Goal: Task Accomplishment & Management: Use online tool/utility

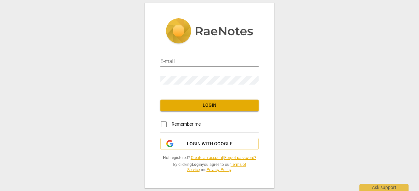
type input "[EMAIL_ADDRESS][DOMAIN_NAME]"
click at [194, 108] on span "Login" at bounding box center [210, 105] width 88 height 7
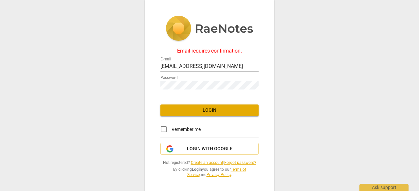
click at [189, 111] on span "Login" at bounding box center [210, 110] width 88 height 7
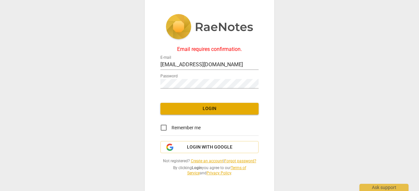
click at [211, 48] on div "Email requires confirmation." at bounding box center [209, 49] width 98 height 6
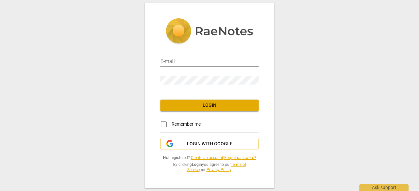
type input "bosemitali@gmail.com"
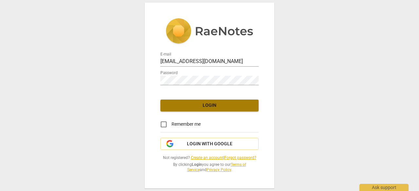
click at [194, 106] on span "Login" at bounding box center [210, 105] width 88 height 7
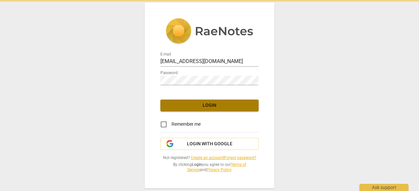
click at [194, 106] on span "Login" at bounding box center [210, 105] width 88 height 7
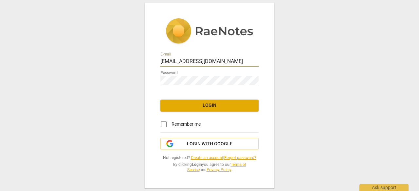
click at [187, 62] on input "bosemitali@gmail.com" at bounding box center [209, 61] width 98 height 9
type input "bosemitali@yahoo.com"
click at [191, 103] on span "Login" at bounding box center [210, 105] width 88 height 7
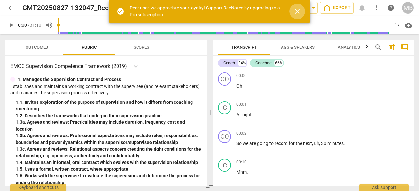
click at [298, 11] on span "close" at bounding box center [297, 12] width 8 height 8
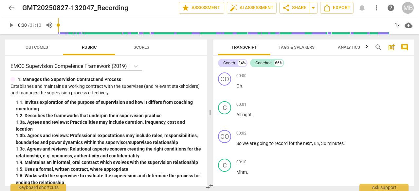
click at [9, 10] on span "arrow_back" at bounding box center [11, 8] width 8 height 8
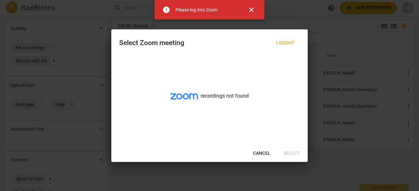
click at [262, 154] on span "Cancel" at bounding box center [261, 154] width 17 height 7
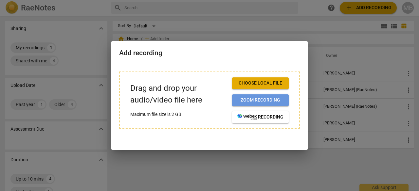
click at [251, 98] on span "Zoom recording" at bounding box center [260, 100] width 46 height 7
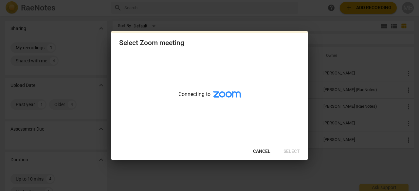
click at [259, 150] on button "Cancel" at bounding box center [262, 152] width 28 height 12
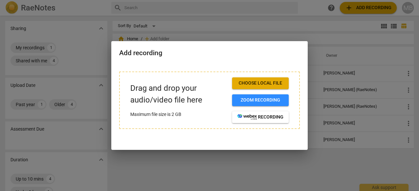
click at [258, 83] on span "Choose local file" at bounding box center [260, 83] width 46 height 7
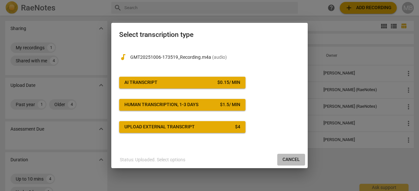
click at [290, 159] on span "Cancel" at bounding box center [290, 160] width 17 height 7
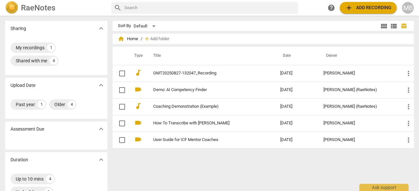
click at [84, 105] on div "Past year 1 Older 4" at bounding box center [56, 104] width 92 height 13
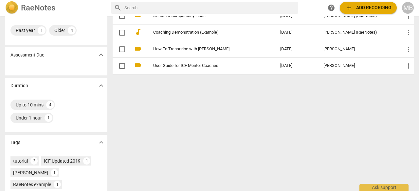
scroll to position [75, 0]
click at [31, 117] on div "Under 1 hour" at bounding box center [29, 117] width 26 height 7
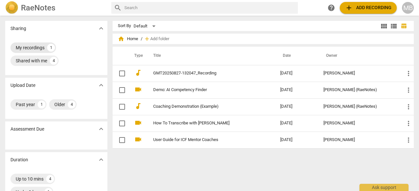
click at [36, 47] on div "My recordings" at bounding box center [30, 48] width 29 height 7
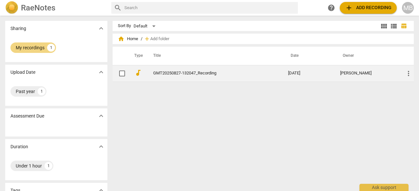
click at [121, 74] on input "checkbox" at bounding box center [122, 74] width 14 height 8
checkbox input "false"
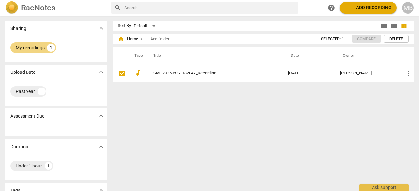
click at [399, 39] on span "Delete" at bounding box center [396, 39] width 14 height 6
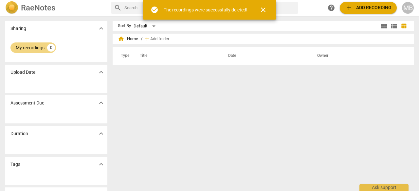
click at [213, 100] on div "Sort By Default view_module view_list table_chart home Home / add Add folder Ty…" at bounding box center [266, 103] width 306 height 165
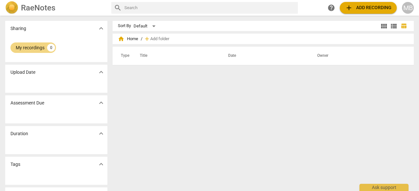
click at [39, 6] on h2 "RaeNotes" at bounding box center [38, 7] width 34 height 9
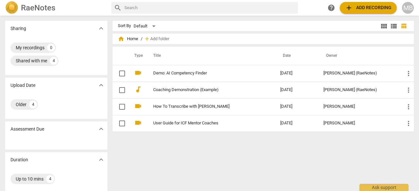
click at [358, 4] on span "add Add recording" at bounding box center [368, 8] width 46 height 8
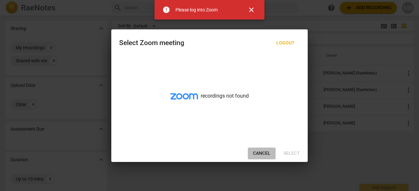
click at [263, 154] on span "Cancel" at bounding box center [261, 154] width 17 height 7
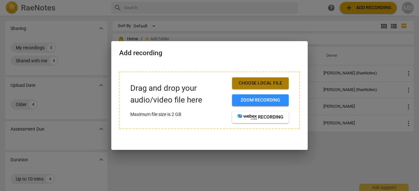
click at [262, 82] on span "Choose local file" at bounding box center [260, 83] width 46 height 7
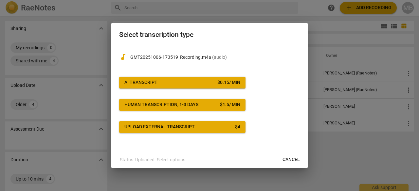
click at [203, 81] on span "AI Transcript $ 0.15 / min" at bounding box center [182, 83] width 116 height 7
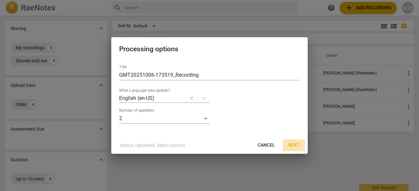
click at [300, 144] on button "Next" at bounding box center [294, 146] width 22 height 12
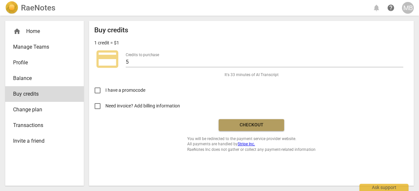
click at [233, 125] on span "Checkout" at bounding box center [251, 125] width 55 height 7
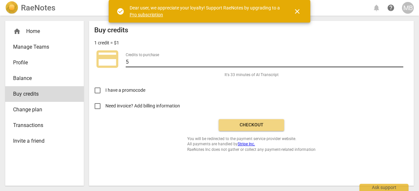
click at [145, 58] on input "5" at bounding box center [264, 62] width 277 height 9
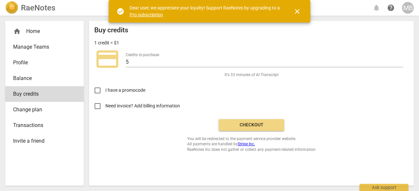
click at [212, 88] on div "I have a promocode" at bounding box center [251, 88] width 314 height 21
click at [107, 60] on span "credit_card" at bounding box center [107, 59] width 26 height 26
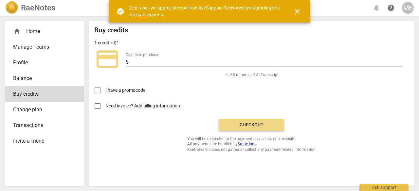
click at [139, 62] on input "5" at bounding box center [264, 62] width 277 height 9
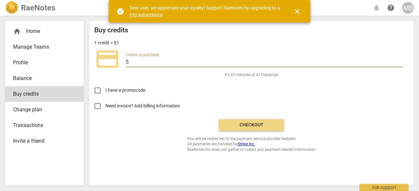
click at [246, 76] on span "It's 33 minutes of AI Transcript" at bounding box center [251, 75] width 54 height 6
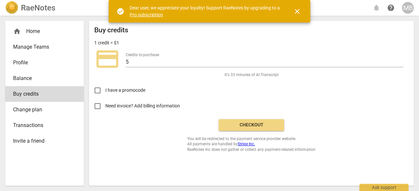
click at [19, 111] on span "Change plan" at bounding box center [42, 110] width 58 height 8
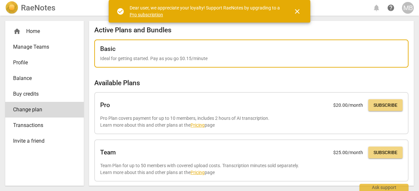
click at [146, 59] on p "Ideal for getting started. Pay as you go $0.15/minute" at bounding box center [251, 58] width 302 height 7
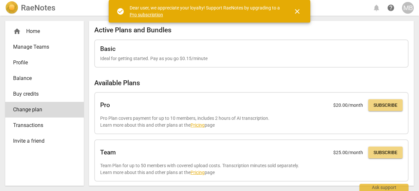
click at [25, 93] on span "Buy credits" at bounding box center [42, 94] width 58 height 8
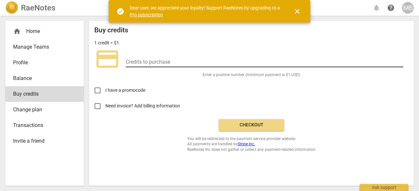
click at [198, 65] on input "number" at bounding box center [264, 62] width 277 height 9
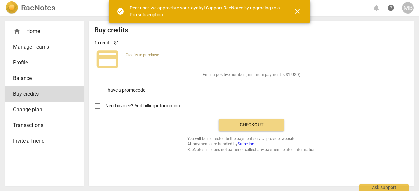
click at [31, 78] on span "Balance" at bounding box center [42, 79] width 58 height 8
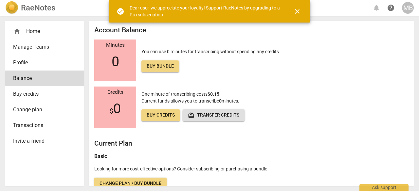
scroll to position [9, 0]
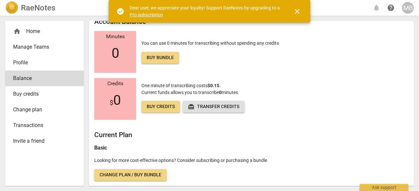
click at [163, 105] on span "Buy credits" at bounding box center [161, 107] width 28 height 7
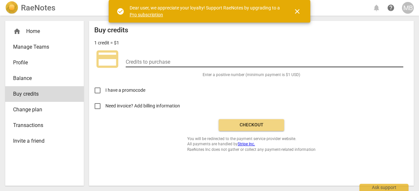
click at [158, 60] on input "number" at bounding box center [264, 62] width 277 height 9
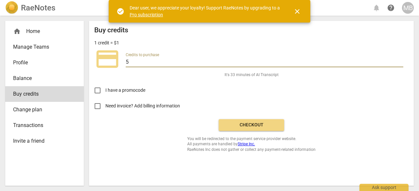
type input "5"
click at [236, 126] on span "Checkout" at bounding box center [251, 125] width 55 height 7
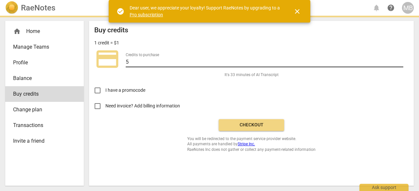
click at [143, 62] on input "5" at bounding box center [264, 62] width 277 height 9
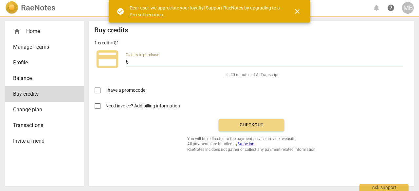
type input "6"
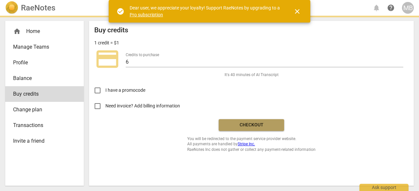
click at [261, 121] on button "Checkout" at bounding box center [251, 125] width 65 height 12
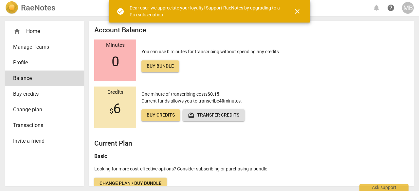
click at [304, 11] on span "close" at bounding box center [297, 12] width 16 height 8
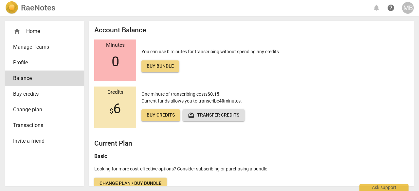
click at [38, 31] on div "home Home" at bounding box center [42, 31] width 58 height 8
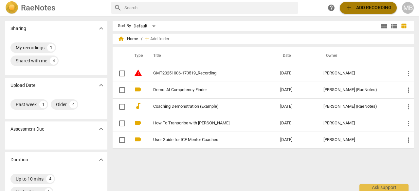
click at [361, 10] on span "add Add recording" at bounding box center [368, 8] width 46 height 8
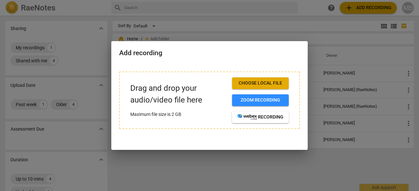
click at [263, 85] on span "Choose local file" at bounding box center [260, 83] width 46 height 7
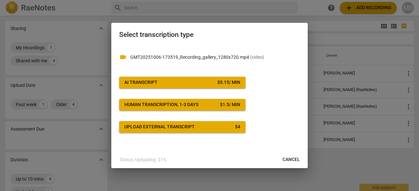
click at [294, 162] on span "Cancel" at bounding box center [290, 160] width 17 height 7
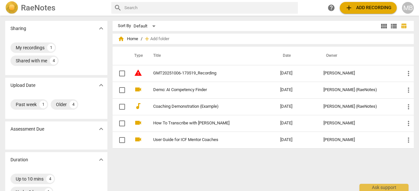
click at [361, 8] on span "add Add recording" at bounding box center [368, 8] width 46 height 8
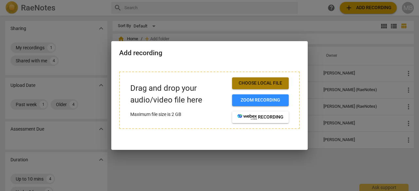
click at [257, 80] on button "Choose local file" at bounding box center [260, 84] width 57 height 12
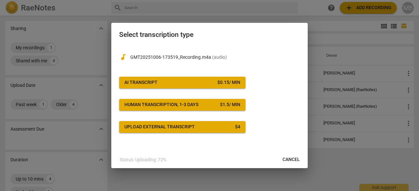
click at [198, 81] on span "AI Transcript $ 0.15 / min" at bounding box center [182, 83] width 116 height 7
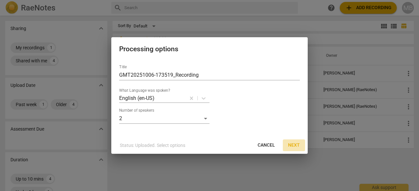
click at [293, 148] on span "Next" at bounding box center [294, 145] width 12 height 7
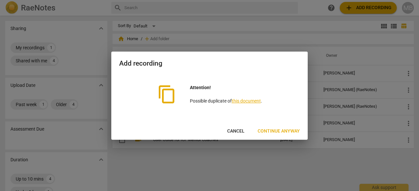
click at [274, 131] on span "Continue anyway" at bounding box center [279, 131] width 42 height 7
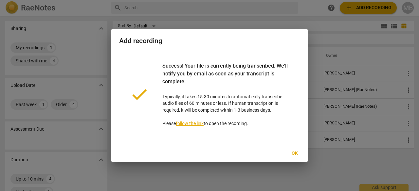
click at [295, 151] on span "Ok" at bounding box center [294, 154] width 10 height 7
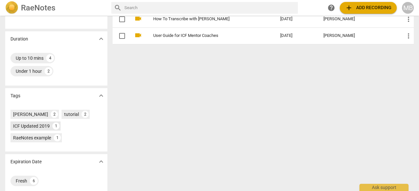
scroll to position [128, 0]
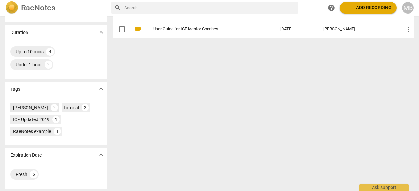
click at [28, 108] on div "[PERSON_NAME]" at bounding box center [30, 108] width 35 height 7
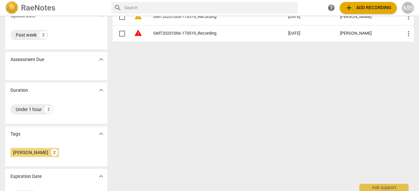
scroll to position [78, 0]
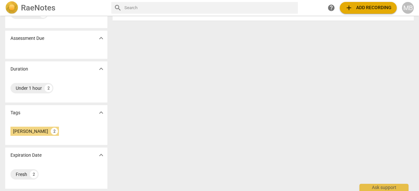
click at [98, 113] on span "expand_more" at bounding box center [101, 113] width 8 height 8
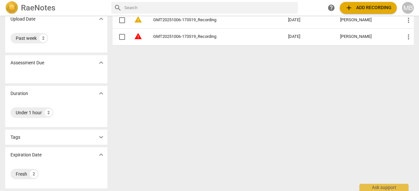
scroll to position [53, 0]
click at [102, 137] on span "expand_more" at bounding box center [101, 138] width 8 height 8
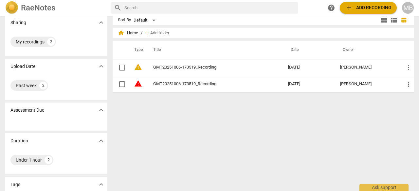
scroll to position [0, 0]
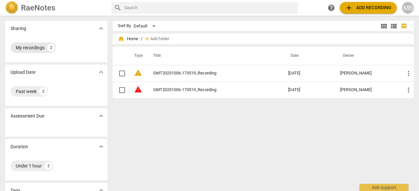
click at [29, 47] on div "My recordings" at bounding box center [30, 48] width 29 height 7
click at [28, 9] on h2 "RaeNotes" at bounding box center [38, 7] width 34 height 9
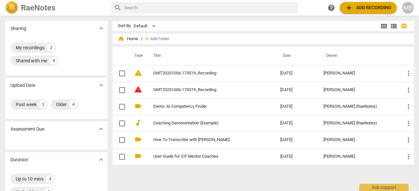
click at [28, 9] on h2 "RaeNotes" at bounding box center [38, 7] width 34 height 9
click at [31, 64] on div "Shared with me" at bounding box center [31, 61] width 31 height 7
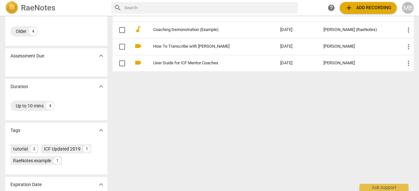
scroll to position [90, 0]
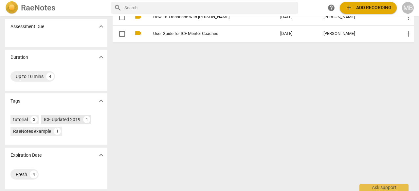
click at [62, 119] on div "ICF Updated 2019" at bounding box center [62, 119] width 37 height 7
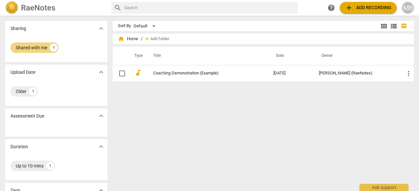
click at [12, 6] on img at bounding box center [11, 7] width 13 height 13
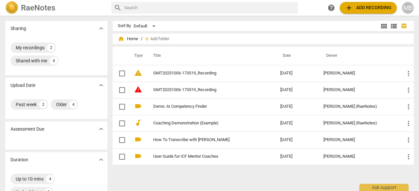
click at [154, 7] on input "text" at bounding box center [209, 8] width 171 height 10
type input "trans"
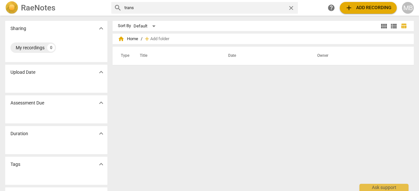
click at [49, 8] on h2 "RaeNotes" at bounding box center [38, 7] width 34 height 9
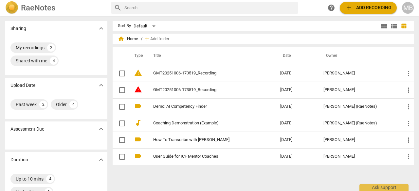
click at [124, 38] on span "home Home" at bounding box center [128, 39] width 20 height 7
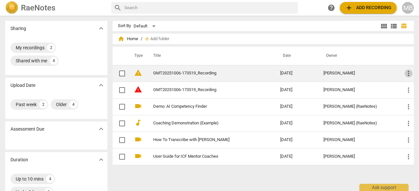
click at [404, 72] on span "more_vert" at bounding box center [408, 74] width 8 height 8
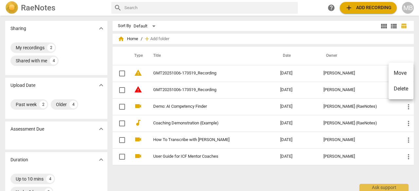
click at [180, 73] on div at bounding box center [209, 95] width 419 height 191
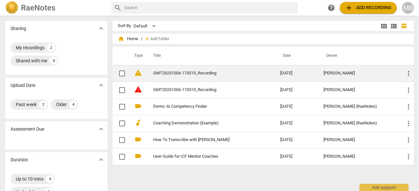
click at [119, 76] on input "checkbox" at bounding box center [122, 74] width 14 height 8
checkbox input "false"
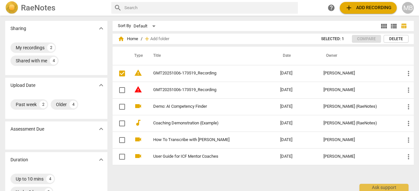
click at [104, 130] on span "expand_more" at bounding box center [101, 129] width 8 height 8
click at [101, 26] on span "expand_more" at bounding box center [101, 29] width 8 height 8
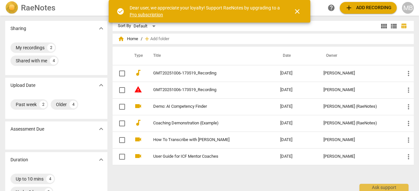
click at [300, 11] on span "close" at bounding box center [297, 12] width 16 height 8
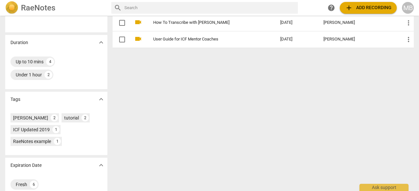
scroll to position [128, 0]
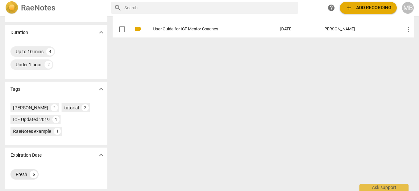
click at [21, 174] on div "Fresh" at bounding box center [21, 174] width 11 height 7
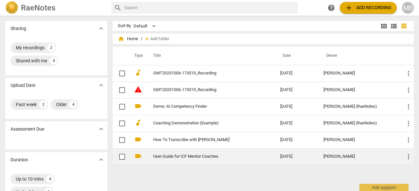
click at [120, 154] on input "checkbox" at bounding box center [122, 157] width 14 height 8
checkbox input "false"
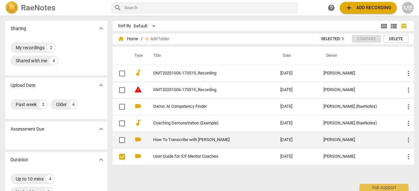
click at [122, 140] on input "checkbox" at bounding box center [122, 140] width 14 height 8
checkbox input "false"
click at [174, 138] on link "How To Transcribe with [PERSON_NAME]" at bounding box center [204, 140] width 103 height 5
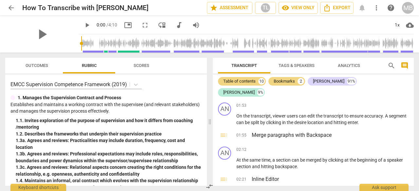
scroll to position [341, 0]
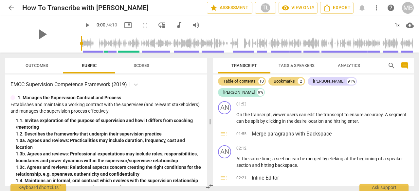
click at [11, 4] on span "arrow_back" at bounding box center [11, 8] width 8 height 8
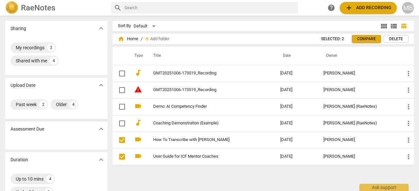
click at [241, 176] on div "Sort By Default view_module view_list table_chart home Home / add Add folder Se…" at bounding box center [266, 103] width 306 height 165
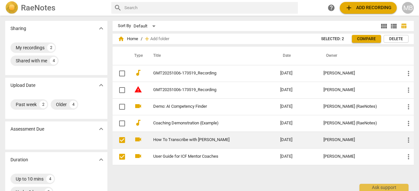
click at [119, 141] on input "checkbox" at bounding box center [122, 140] width 14 height 8
checkbox input "true"
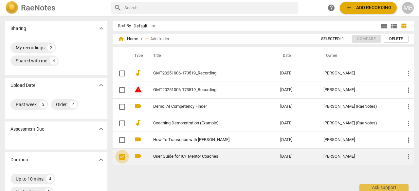
click at [126, 155] on input "checkbox" at bounding box center [122, 157] width 14 height 8
checkbox input "true"
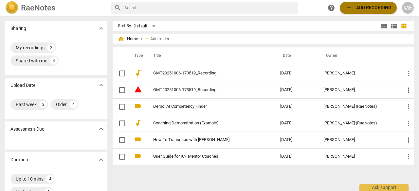
click at [370, 6] on span "add Add recording" at bounding box center [368, 8] width 46 height 8
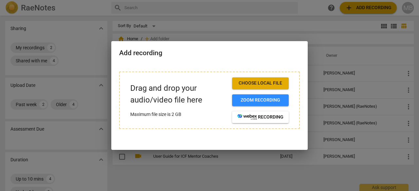
click at [233, 143] on div "Drag and drop your audio/video file here Maximum file size is 2 GB Choose local…" at bounding box center [209, 104] width 196 height 81
click at [227, 179] on div at bounding box center [209, 95] width 419 height 191
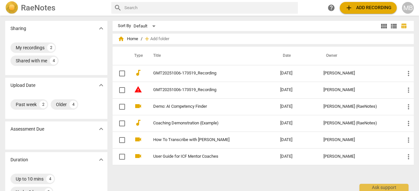
click at [137, 8] on input "text" at bounding box center [209, 8] width 171 height 10
type input "transcrip"
checkbox input "false"
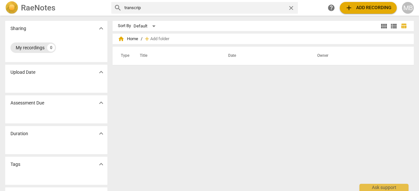
click at [38, 47] on div "My recordings" at bounding box center [30, 48] width 29 height 7
click at [100, 28] on span "expand_more" at bounding box center [101, 29] width 8 height 8
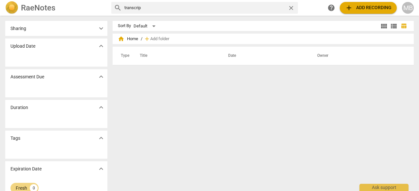
click at [150, 59] on th "Title" at bounding box center [176, 56] width 88 height 18
click at [194, 5] on input "transcrip" at bounding box center [204, 8] width 161 height 10
click at [145, 8] on input "transcrip" at bounding box center [204, 8] width 161 height 10
click at [328, 7] on span "help" at bounding box center [331, 8] width 8 height 8
click at [356, 12] on button "add Add recording" at bounding box center [368, 8] width 57 height 12
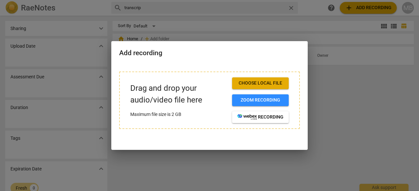
click at [253, 86] on span "Choose local file" at bounding box center [260, 83] width 46 height 7
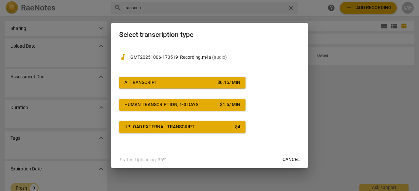
click at [215, 80] on span "AI Transcript $ 0.15 / min" at bounding box center [182, 83] width 116 height 7
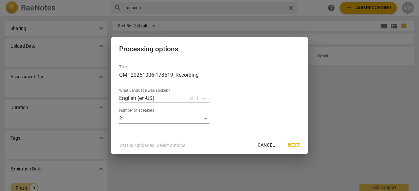
click at [296, 144] on span "Next" at bounding box center [294, 145] width 12 height 7
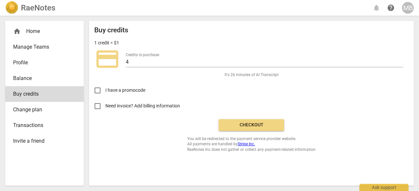
click at [248, 146] on link "Stripe Inc." at bounding box center [246, 144] width 17 height 5
click at [33, 81] on span "Balance" at bounding box center [42, 79] width 58 height 8
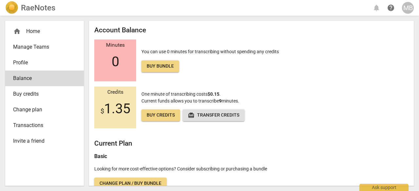
click at [174, 99] on span "Current funds allows you to transcribe 9 minutes." at bounding box center [190, 100] width 98 height 5
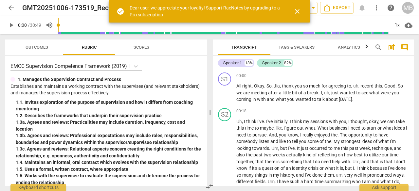
click at [346, 46] on span "Analytics" at bounding box center [349, 47] width 22 height 5
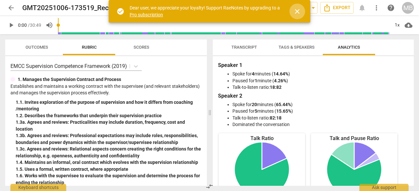
click at [295, 10] on span "close" at bounding box center [297, 12] width 8 height 8
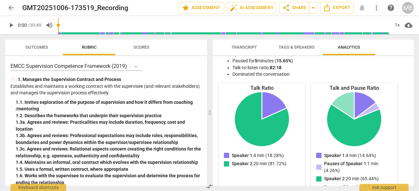
scroll to position [51, 0]
click at [258, 5] on span "auto_fix_high AI Assessment" at bounding box center [252, 8] width 44 height 8
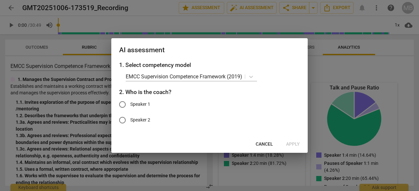
click at [123, 107] on input "Speaker 1" at bounding box center [123, 105] width 16 height 16
radio input "true"
click at [198, 78] on p "EMCC Supervision Competence Framework (2019)" at bounding box center [184, 77] width 116 height 8
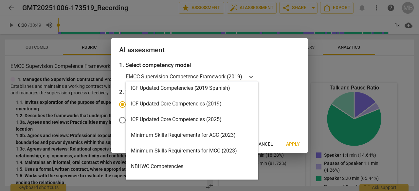
scroll to position [113, 0]
click at [169, 120] on div "ICF Updated Core Competencies (2025)" at bounding box center [192, 119] width 133 height 16
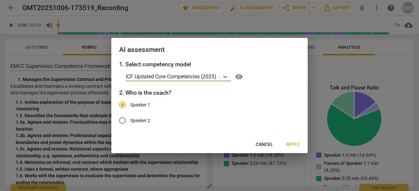
click at [297, 146] on span "Apply" at bounding box center [293, 145] width 14 height 7
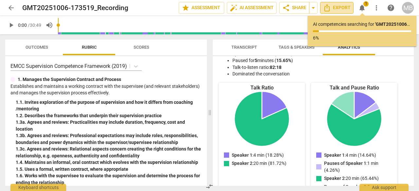
click at [335, 9] on span "Export" at bounding box center [336, 8] width 27 height 8
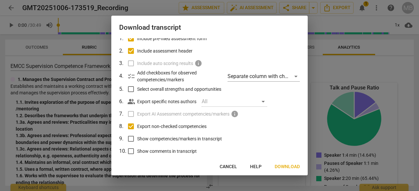
scroll to position [31, 0]
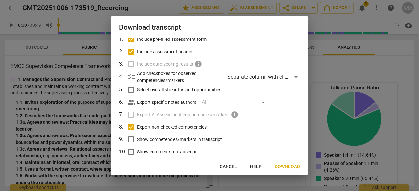
click at [230, 168] on span "Cancel" at bounding box center [228, 167] width 17 height 7
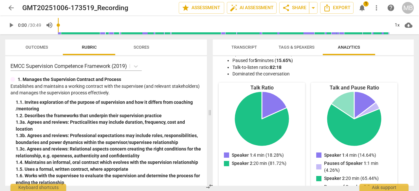
click at [363, 8] on span "notifications" at bounding box center [362, 8] width 8 height 8
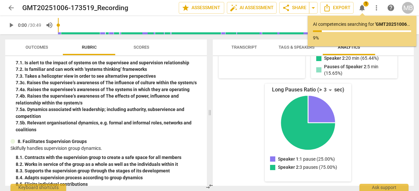
scroll to position [711, 0]
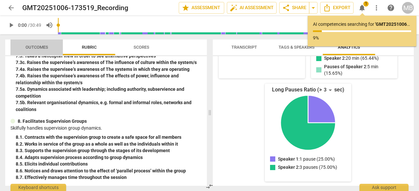
click at [35, 52] on span "Outcomes" at bounding box center [37, 47] width 38 height 9
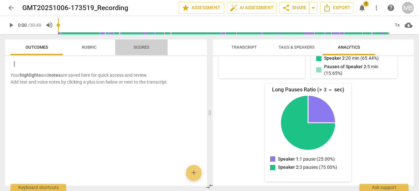
click at [143, 45] on span "Scores" at bounding box center [142, 47] width 16 height 5
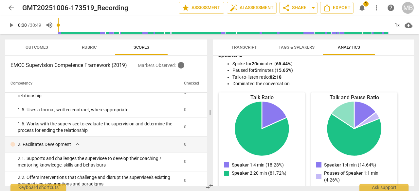
scroll to position [0, 0]
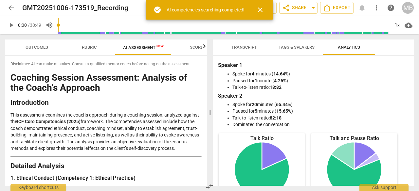
click at [265, 10] on span "close" at bounding box center [260, 10] width 16 height 8
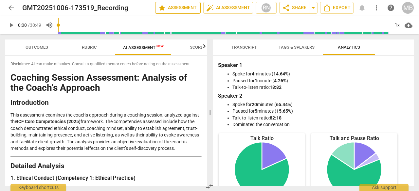
click at [185, 8] on span "star Assessment" at bounding box center [178, 8] width 40 height 8
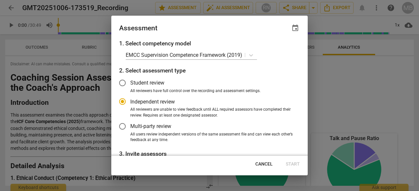
click at [265, 167] on span "Cancel" at bounding box center [263, 164] width 17 height 7
radio input "false"
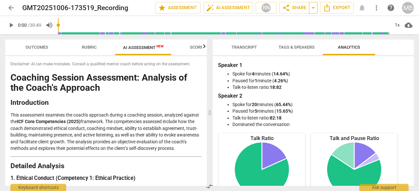
click at [316, 11] on span "arrow_drop_down" at bounding box center [313, 8] width 8 height 8
click at [347, 7] on span "Export" at bounding box center [336, 8] width 27 height 8
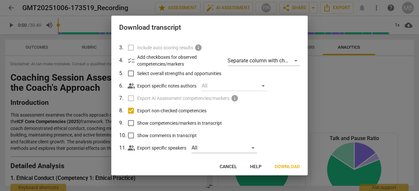
scroll to position [56, 0]
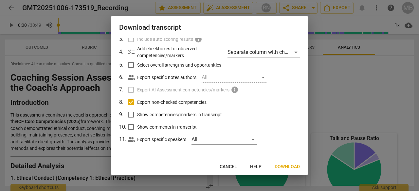
click at [292, 169] on span "Download" at bounding box center [287, 167] width 25 height 7
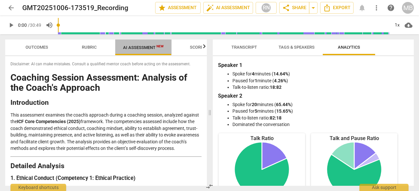
click at [145, 46] on span "AI Assessment New" at bounding box center [143, 47] width 41 height 5
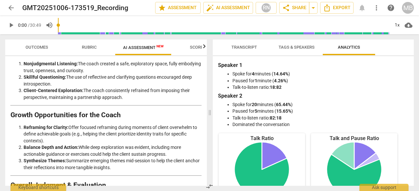
scroll to position [1148, 0]
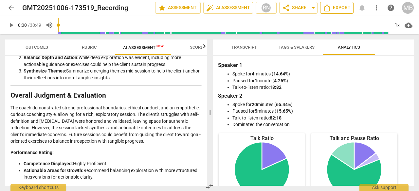
click at [329, 11] on icon "Export" at bounding box center [326, 7] width 5 height 7
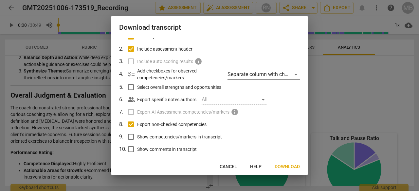
scroll to position [56, 0]
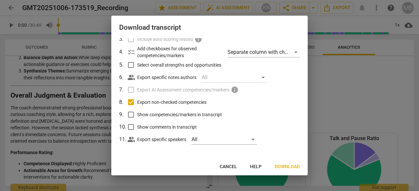
click at [132, 89] on label "Export AI Assessment competencies/markers info" at bounding box center [208, 90] width 171 height 12
click at [283, 165] on span "Download" at bounding box center [287, 167] width 25 height 7
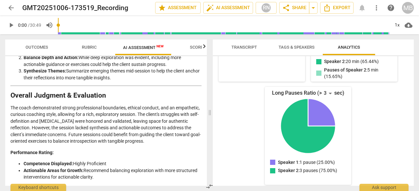
scroll to position [171, 0]
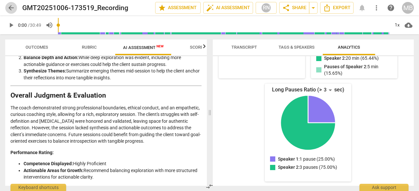
click at [8, 8] on span "arrow_back" at bounding box center [11, 8] width 8 height 8
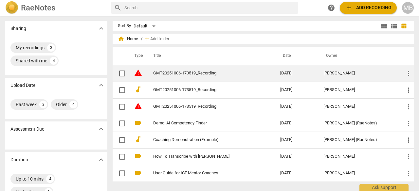
click at [190, 71] on link "GMT20251006-173519_Recording" at bounding box center [204, 73] width 103 height 5
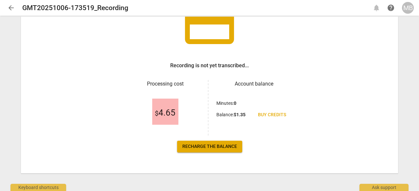
scroll to position [64, 0]
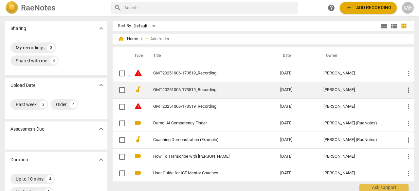
click at [171, 89] on link "GMT20251006-173519_Recording" at bounding box center [204, 90] width 103 height 5
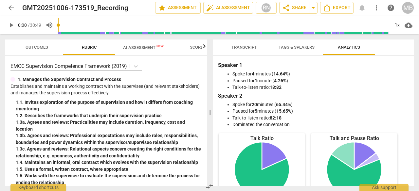
drag, startPoint x: 183, startPoint y: 59, endPoint x: 160, endPoint y: 69, distance: 24.9
click at [160, 69] on div "EMCC Supervision Competence Framework (2019)" at bounding box center [105, 66] width 191 height 9
drag, startPoint x: 346, startPoint y: 94, endPoint x: 189, endPoint y: 87, distance: 157.2
click at [189, 87] on p "Establishes and maintains a working contract with the supervisee (and relevant …" at bounding box center [105, 89] width 191 height 13
click at [143, 48] on span "AI Assessment New" at bounding box center [143, 47] width 41 height 5
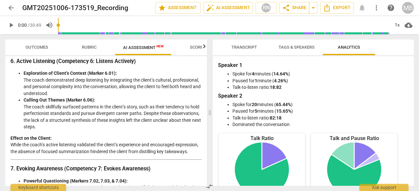
scroll to position [694, 0]
click at [342, 9] on span "Export" at bounding box center [336, 8] width 27 height 8
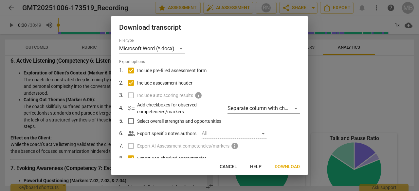
click at [129, 71] on input "Include pre-filled assessment form" at bounding box center [131, 70] width 12 height 12
checkbox input "false"
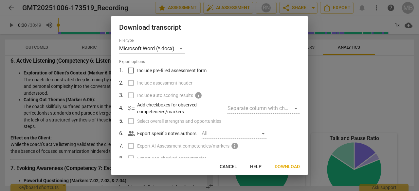
scroll to position [56, 0]
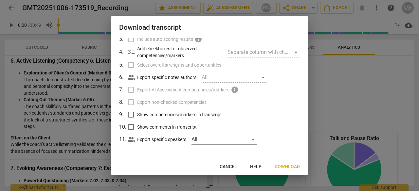
click at [132, 89] on label "Export AI Assessment competencies/markers info" at bounding box center [208, 90] width 171 height 12
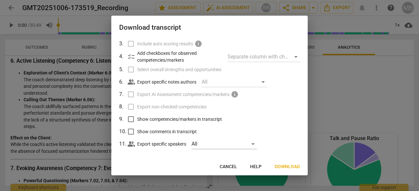
scroll to position [52, 0]
click at [132, 120] on input "Show competencies/markers in transcript" at bounding box center [131, 119] width 12 height 12
checkbox input "true"
click at [233, 169] on span "Cancel" at bounding box center [228, 167] width 17 height 7
checkbox input "true"
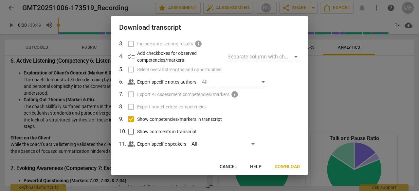
checkbox input "true"
checkbox input "false"
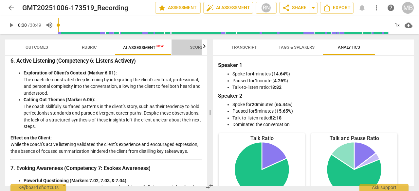
click at [198, 45] on span "Scores" at bounding box center [198, 47] width 16 height 5
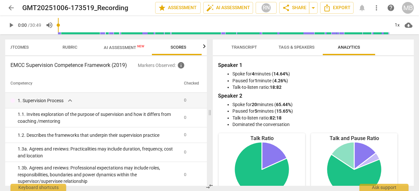
scroll to position [0, 22]
click at [126, 46] on span "AI Assessment New" at bounding box center [121, 47] width 41 height 5
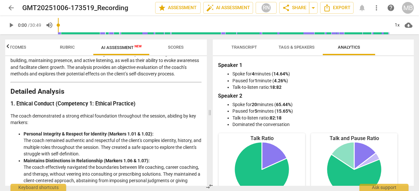
scroll to position [75, 0]
